Goal: Navigation & Orientation: Find specific page/section

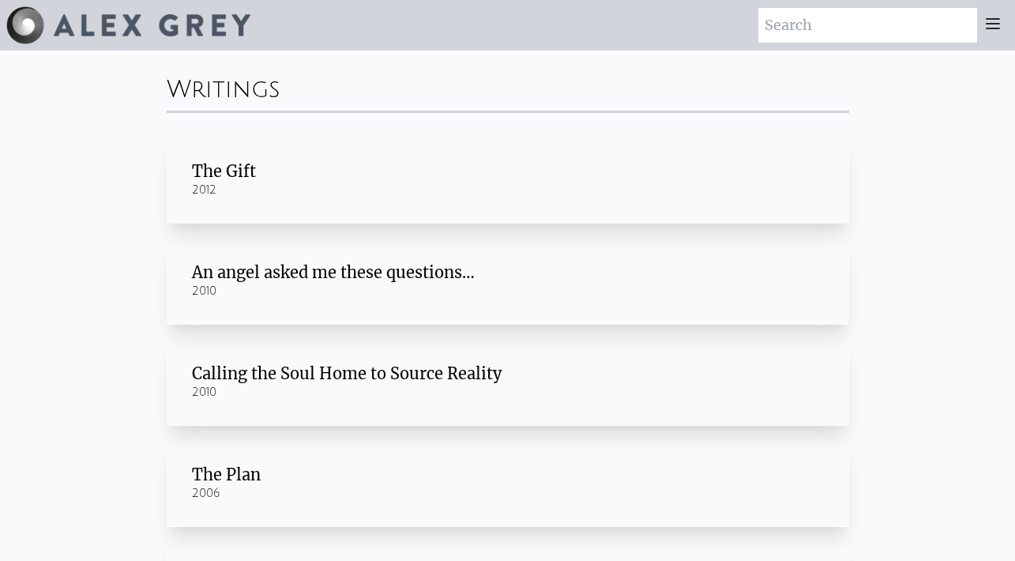
click at [156, 128] on div "Writings The Gift 2012 An angel asked me these questions… 2010 Calling the Soul…" at bounding box center [508, 403] width 708 height 704
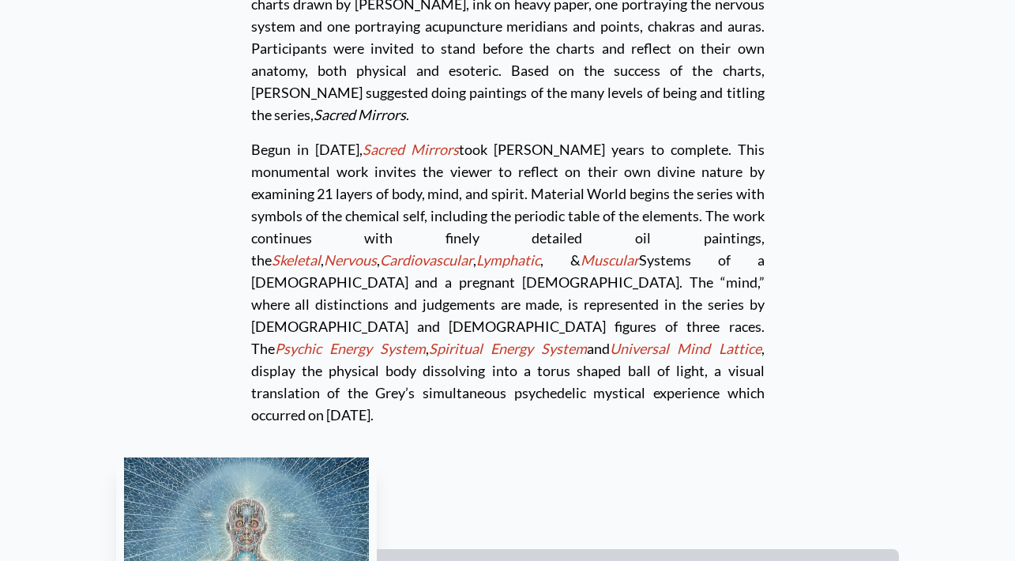
scroll to position [4288, 0]
